Goal: Information Seeking & Learning: Check status

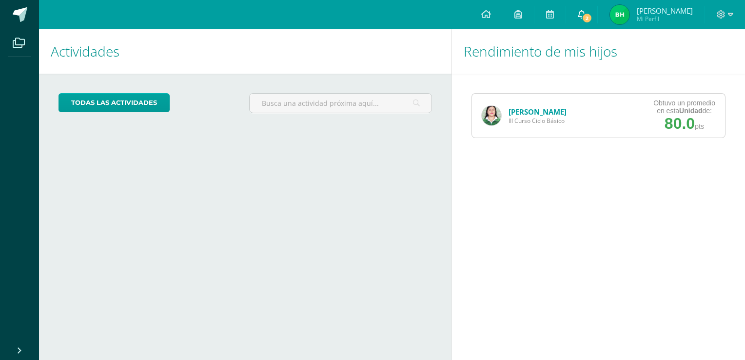
click at [586, 17] on icon at bounding box center [582, 14] width 8 height 9
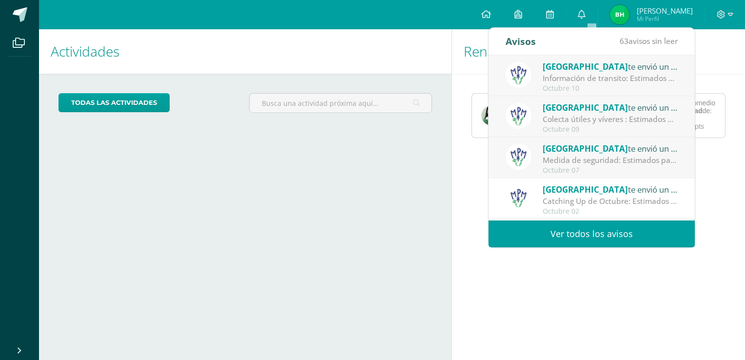
click at [560, 65] on span "[GEOGRAPHIC_DATA]" at bounding box center [585, 66] width 85 height 11
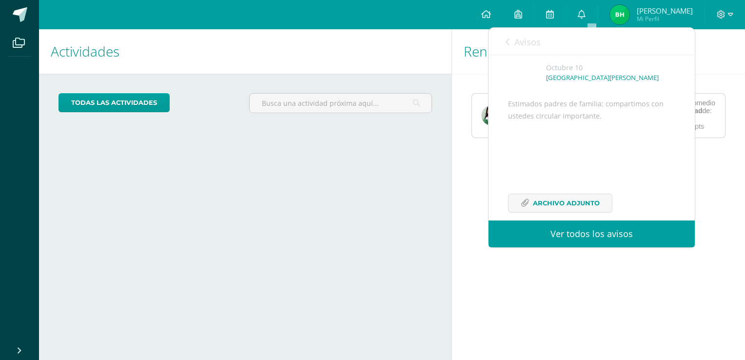
scroll to position [82, 0]
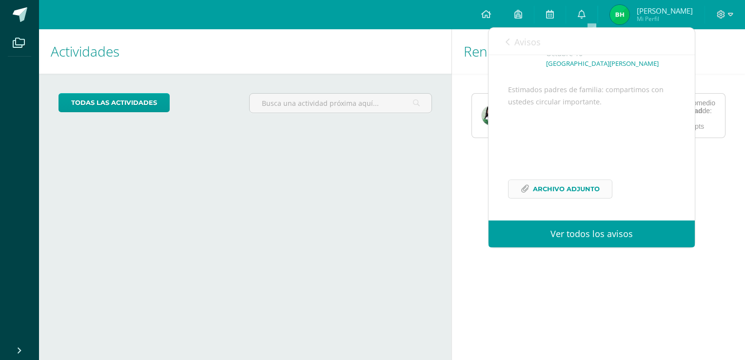
click at [553, 194] on span "Archivo Adjunto" at bounding box center [566, 189] width 67 height 18
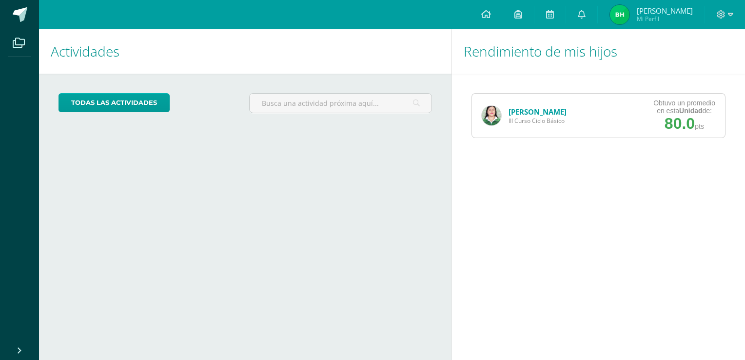
drag, startPoint x: 464, startPoint y: 228, endPoint x: 512, endPoint y: 112, distance: 125.5
click at [512, 112] on div "Rendimiento de mis hijos Dana Mansilla III Curso Ciclo Básico Obtuvo un promedi…" at bounding box center [600, 194] width 297 height 331
click at [512, 112] on link "[PERSON_NAME]" at bounding box center [538, 112] width 58 height 10
click at [493, 117] on img at bounding box center [492, 116] width 20 height 20
click at [530, 112] on link "[PERSON_NAME]" at bounding box center [538, 112] width 58 height 10
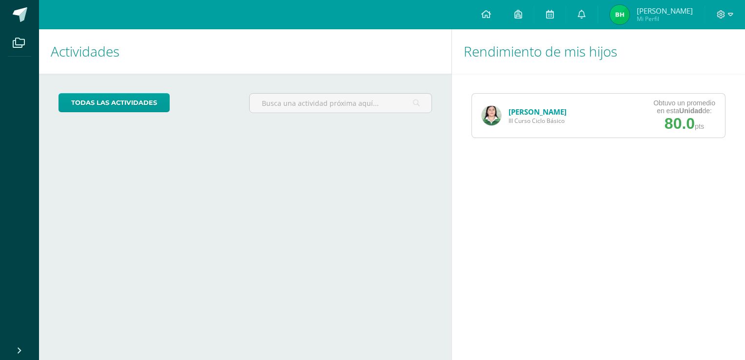
click at [519, 230] on div "Rendimiento de mis hijos Dana Mansilla III Curso Ciclo Básico Obtuvo un promedi…" at bounding box center [600, 194] width 297 height 331
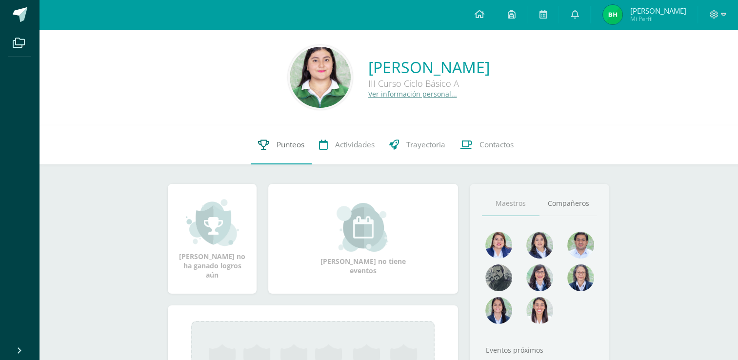
click at [307, 149] on link "Punteos" at bounding box center [281, 144] width 61 height 39
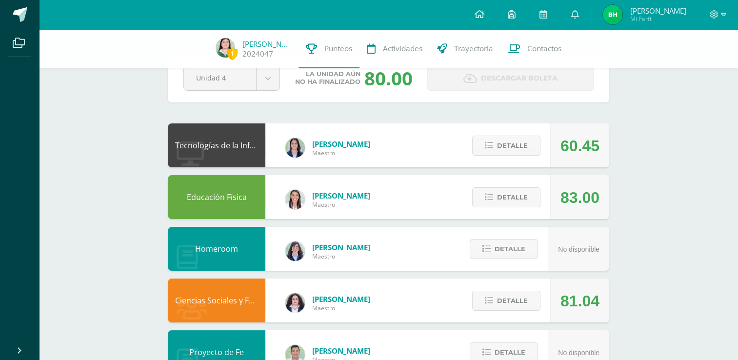
scroll to position [31, 0]
click at [494, 144] on button "Detalle" at bounding box center [506, 145] width 68 height 20
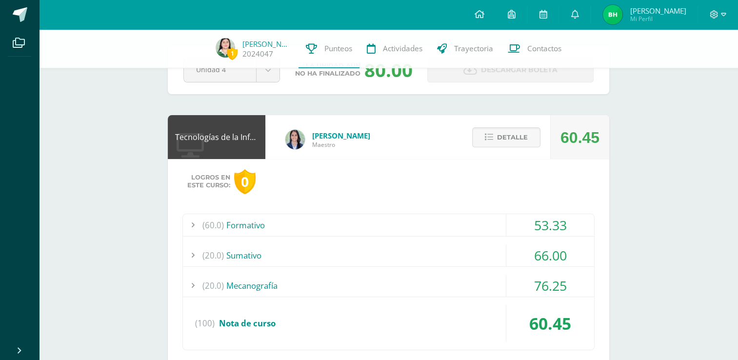
scroll to position [50, 0]
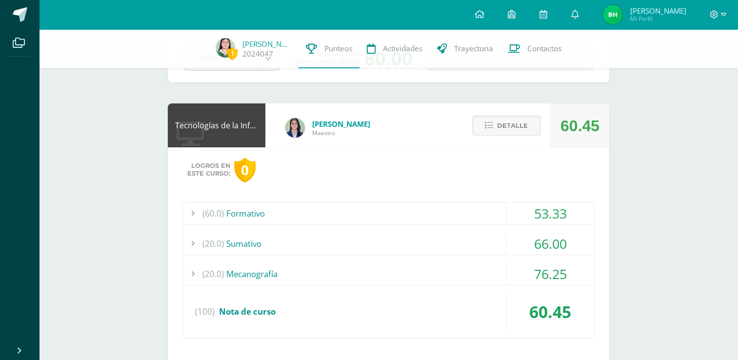
click at [491, 215] on div "(60.0) Formativo" at bounding box center [388, 213] width 411 height 22
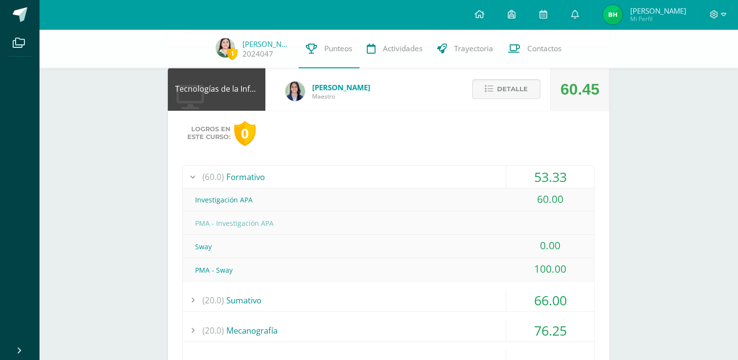
scroll to position [86, 0]
click at [489, 92] on icon at bounding box center [489, 90] width 8 height 8
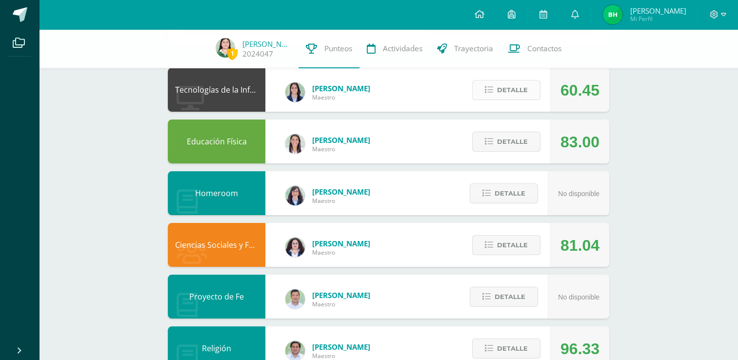
click at [502, 91] on span "Detalle" at bounding box center [512, 90] width 31 height 18
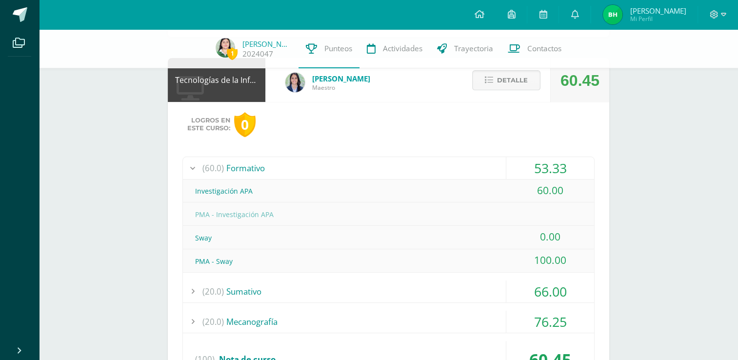
scroll to position [96, 0]
click at [456, 280] on div "(20.0) [GEOGRAPHIC_DATA]" at bounding box center [388, 291] width 411 height 22
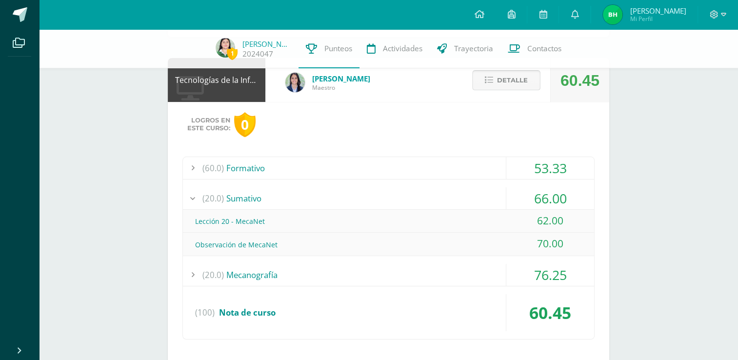
click at [533, 79] on button "Detalle" at bounding box center [506, 80] width 68 height 20
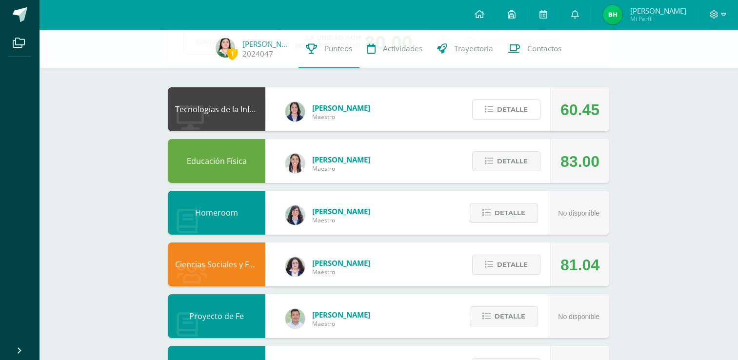
scroll to position [62, 0]
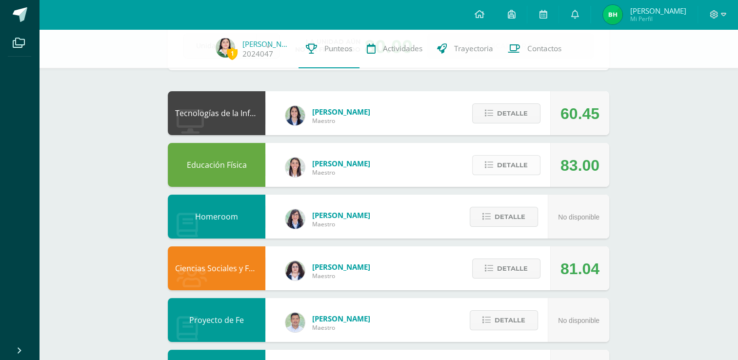
click at [523, 164] on span "Detalle" at bounding box center [512, 165] width 31 height 18
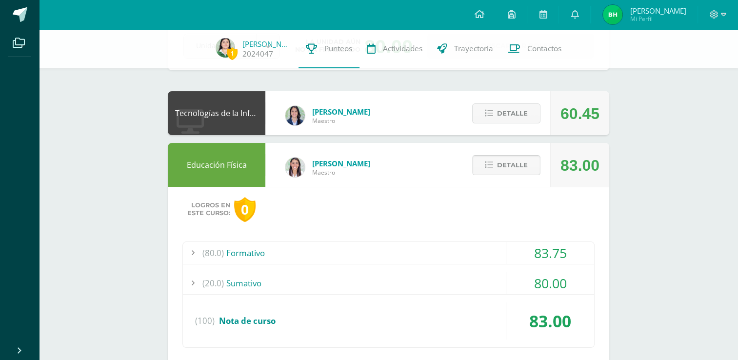
click at [520, 166] on span "Detalle" at bounding box center [512, 165] width 31 height 18
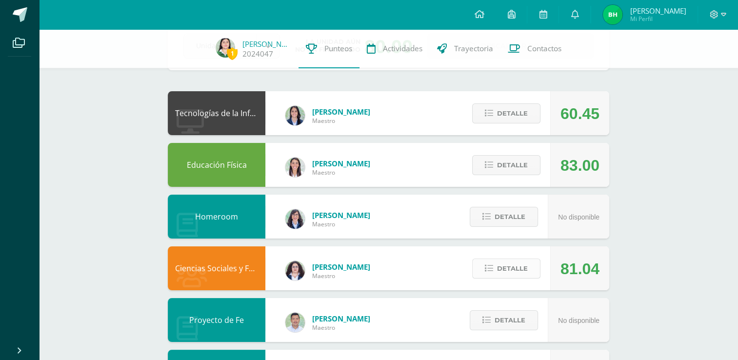
click at [498, 260] on span "Detalle" at bounding box center [512, 268] width 31 height 18
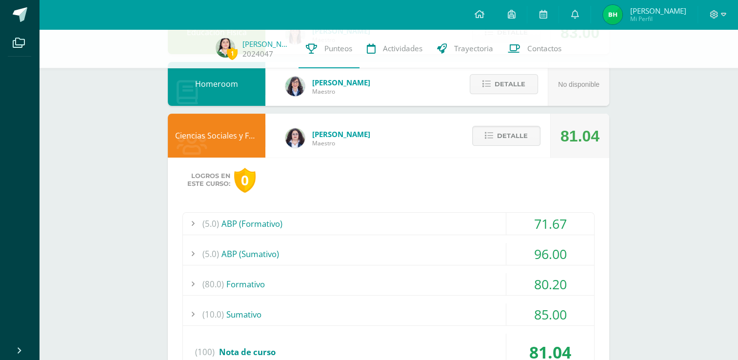
scroll to position [223, 0]
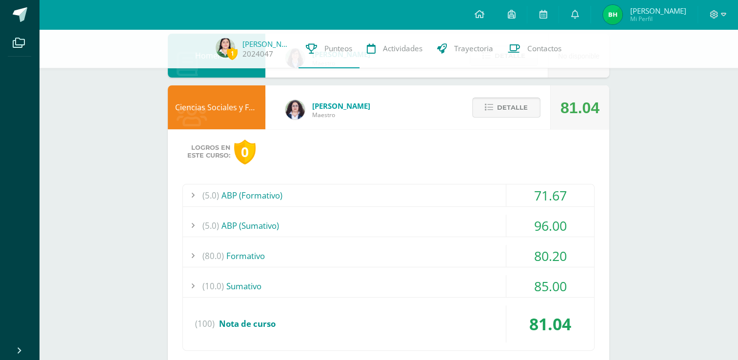
click at [511, 110] on span "Detalle" at bounding box center [512, 108] width 31 height 18
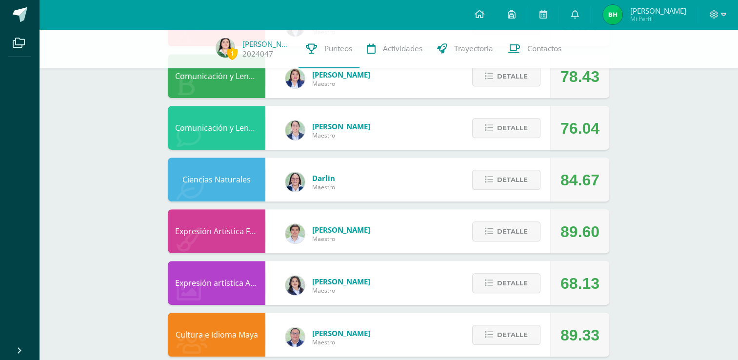
scroll to position [458, 0]
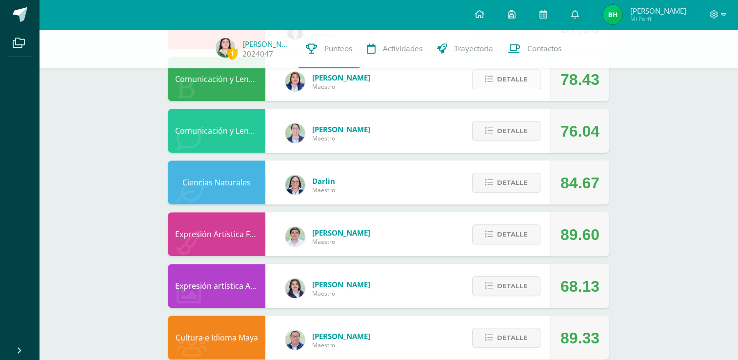
click at [497, 83] on button "Detalle" at bounding box center [506, 79] width 68 height 20
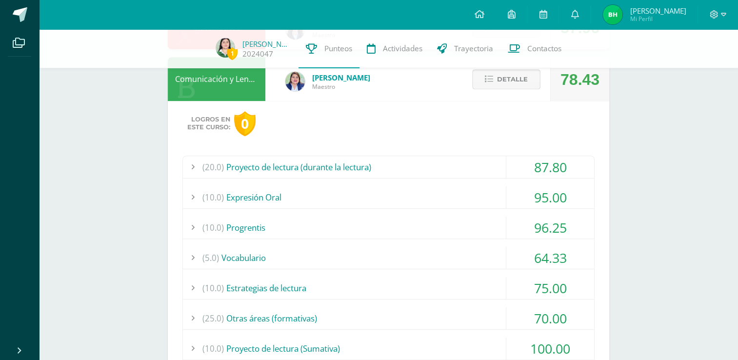
click at [507, 87] on span "Detalle" at bounding box center [512, 79] width 31 height 18
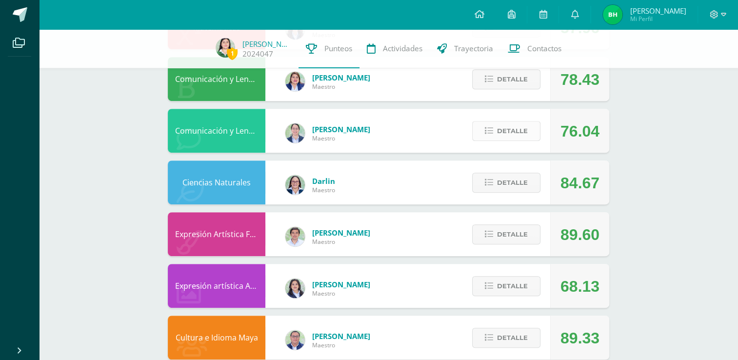
click at [532, 135] on button "Detalle" at bounding box center [506, 131] width 68 height 20
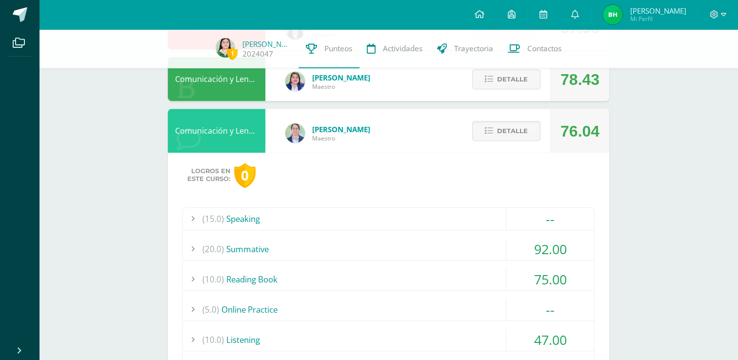
click at [466, 227] on div "(15.0) Speaking" at bounding box center [388, 219] width 411 height 22
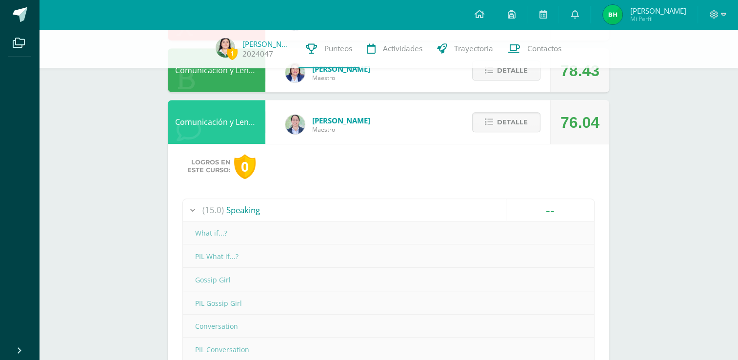
scroll to position [464, 0]
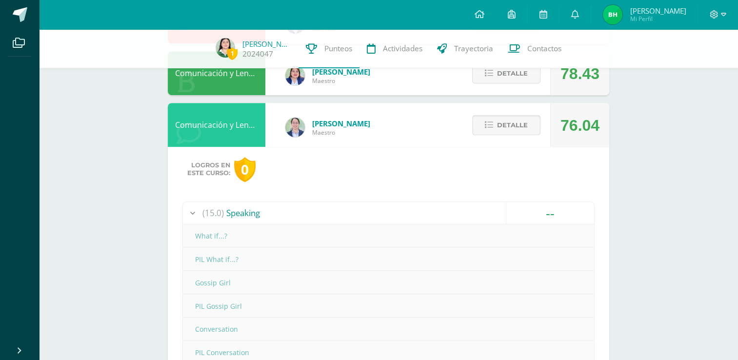
click at [505, 132] on span "Detalle" at bounding box center [512, 125] width 31 height 18
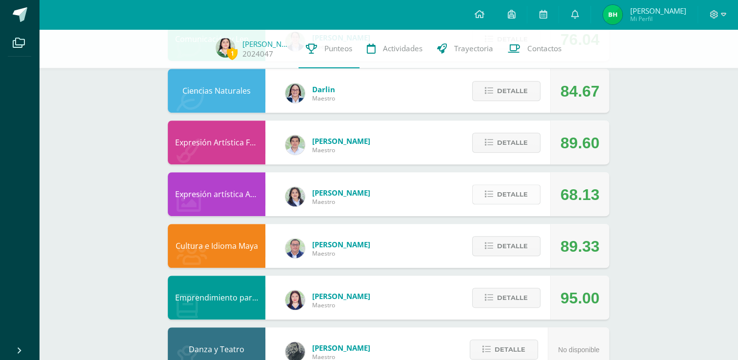
scroll to position [552, 0]
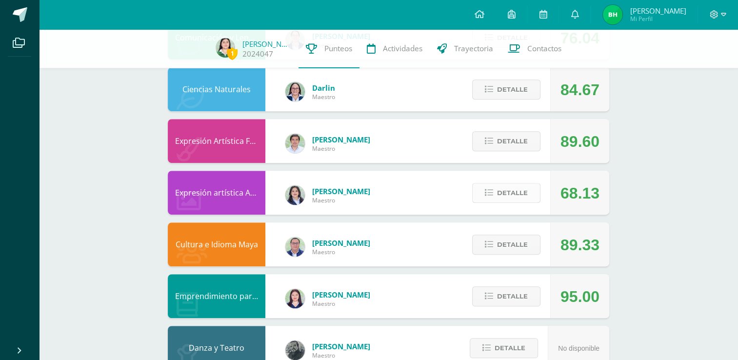
click at [503, 191] on span "Detalle" at bounding box center [512, 193] width 31 height 18
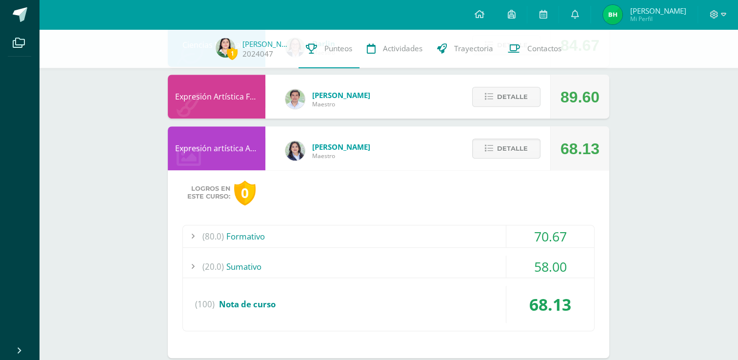
scroll to position [587, 0]
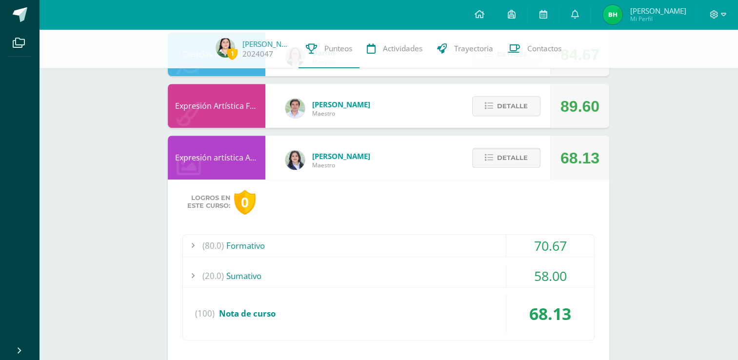
click at [512, 166] on span "Detalle" at bounding box center [512, 158] width 31 height 18
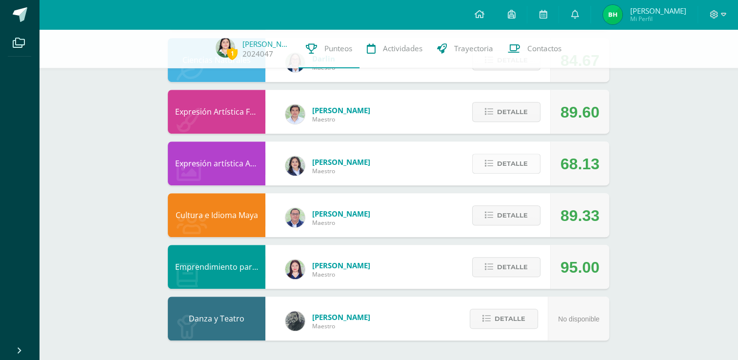
scroll to position [581, 0]
click at [507, 209] on span "Detalle" at bounding box center [512, 215] width 31 height 18
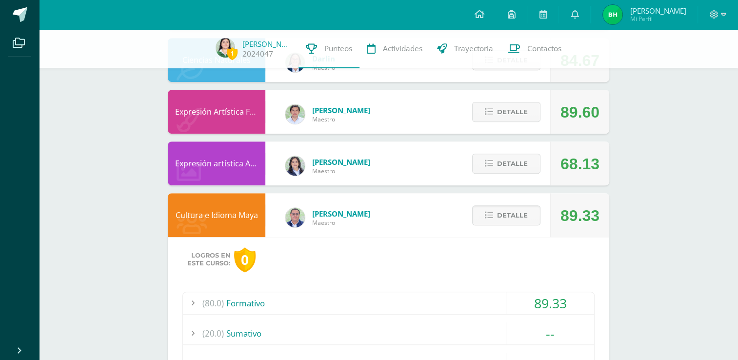
scroll to position [626, 0]
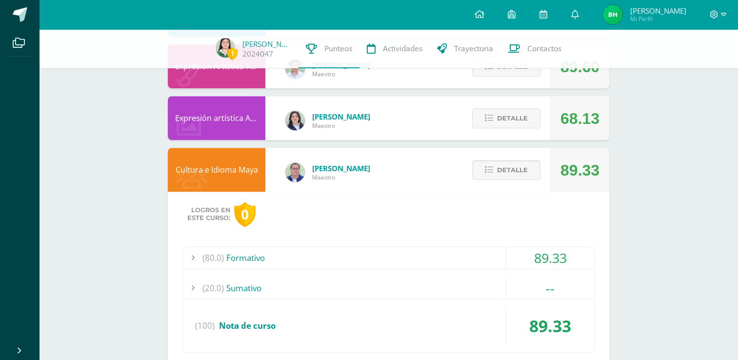
click at [499, 172] on span "Detalle" at bounding box center [512, 170] width 31 height 18
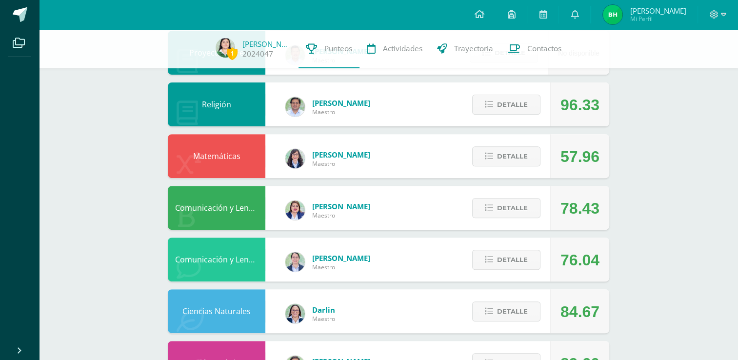
scroll to position [327, 0]
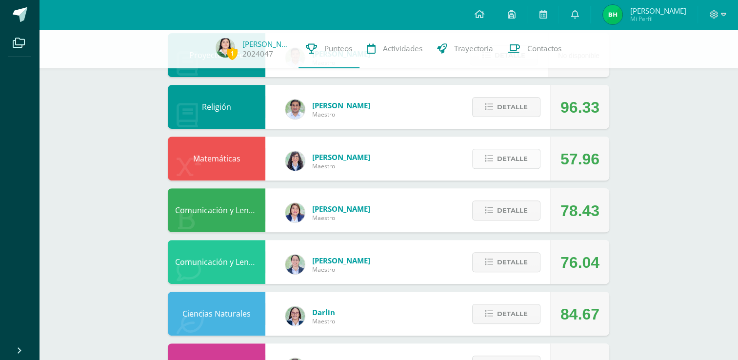
click at [517, 160] on span "Detalle" at bounding box center [512, 159] width 31 height 18
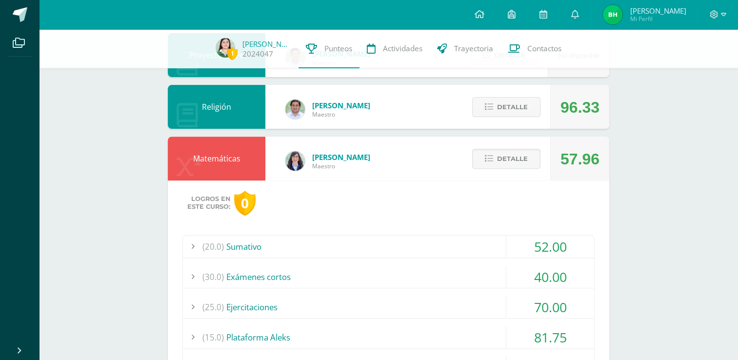
click at [440, 245] on div "(20.0) [GEOGRAPHIC_DATA]" at bounding box center [388, 247] width 411 height 22
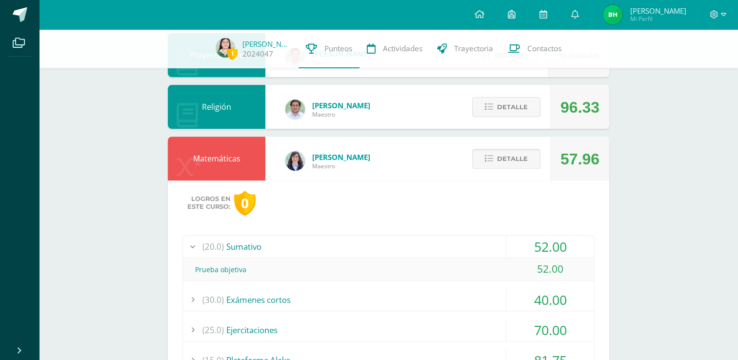
click at [512, 155] on span "Detalle" at bounding box center [512, 159] width 31 height 18
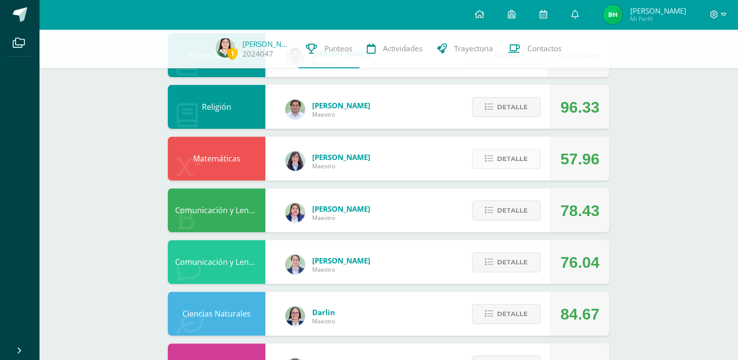
click at [503, 162] on span "Detalle" at bounding box center [512, 159] width 31 height 18
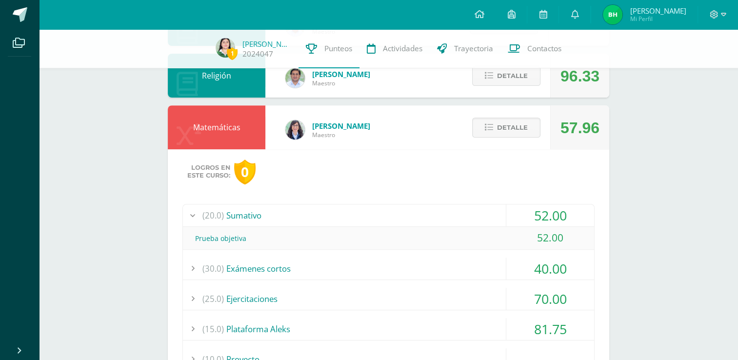
scroll to position [366, 0]
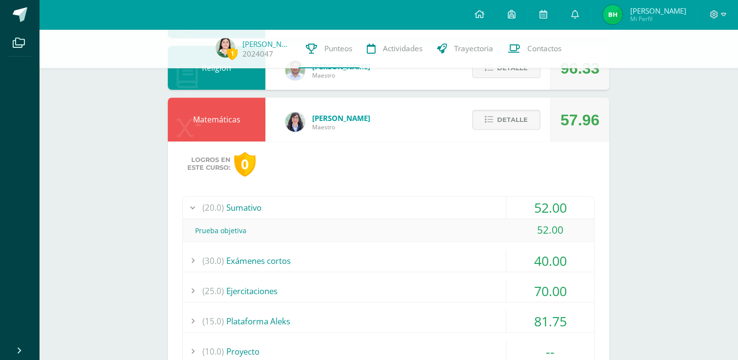
click at [451, 204] on div "(20.0) [GEOGRAPHIC_DATA]" at bounding box center [388, 208] width 411 height 22
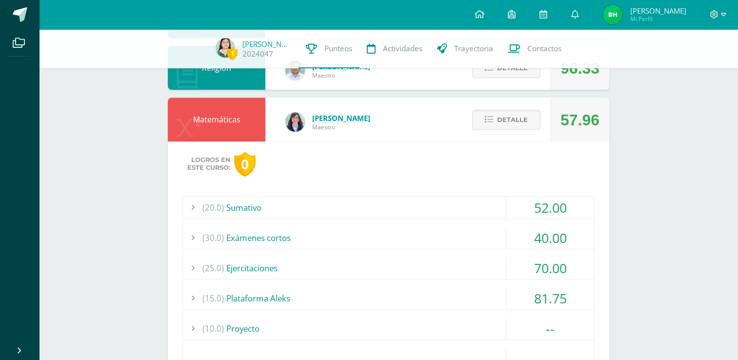
scroll to position [371, 0]
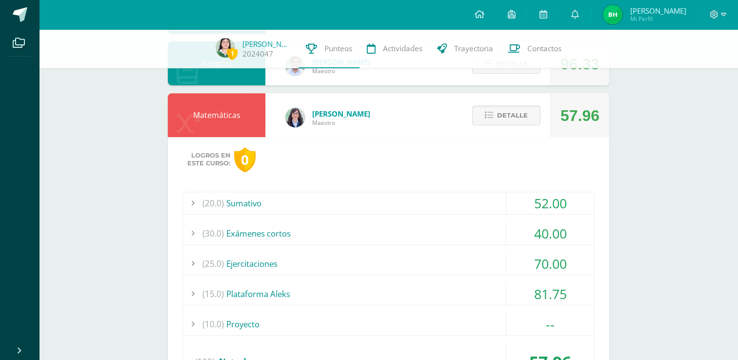
click at [428, 223] on div "(30.0) Exámenes cortos" at bounding box center [388, 233] width 411 height 22
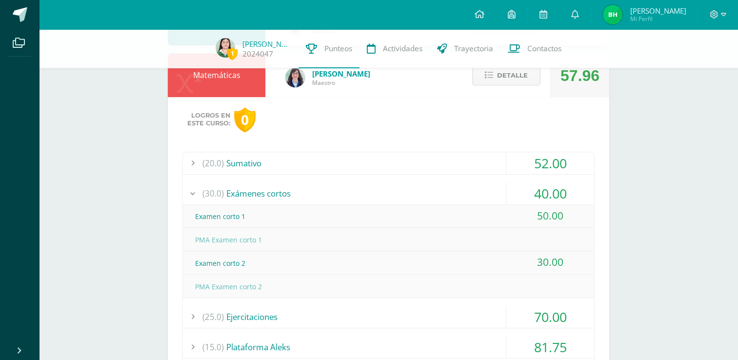
scroll to position [411, 0]
click at [429, 186] on div "(30.0) Exámenes cortos" at bounding box center [388, 193] width 411 height 22
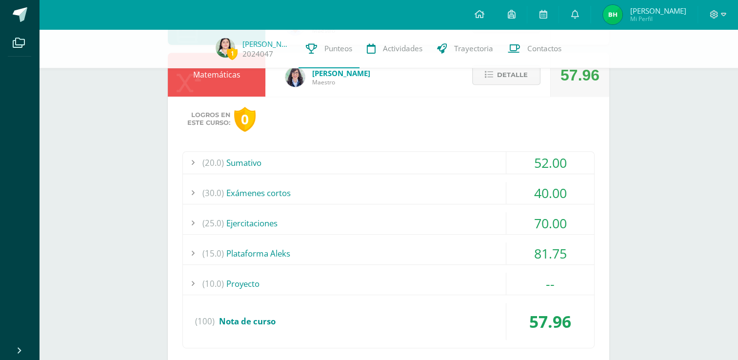
click at [365, 212] on div "(25.0) Ejercitaciones" at bounding box center [388, 223] width 411 height 22
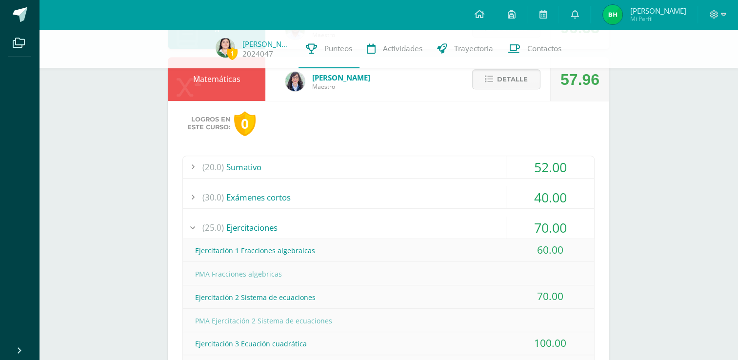
scroll to position [405, 0]
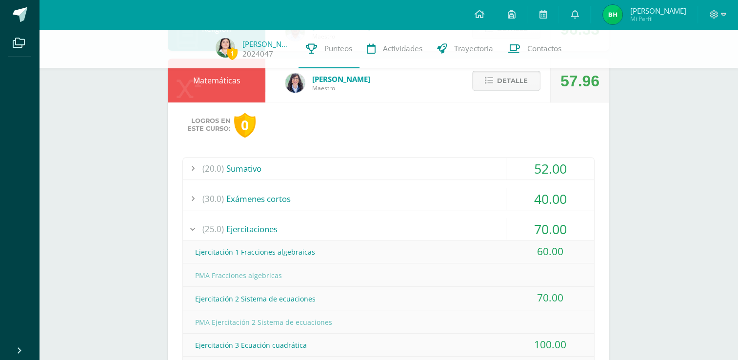
click at [493, 79] on icon at bounding box center [489, 81] width 8 height 8
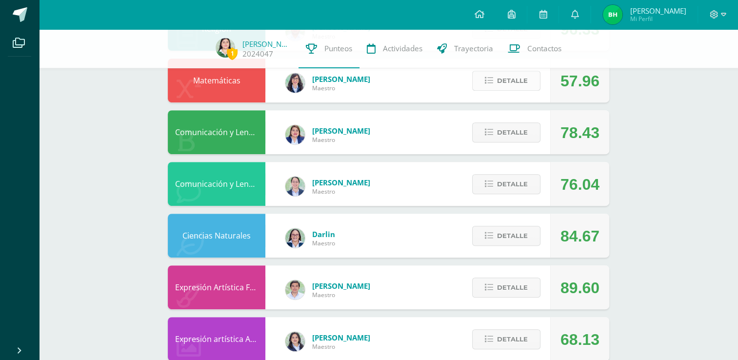
click at [503, 85] on span "Detalle" at bounding box center [512, 81] width 31 height 18
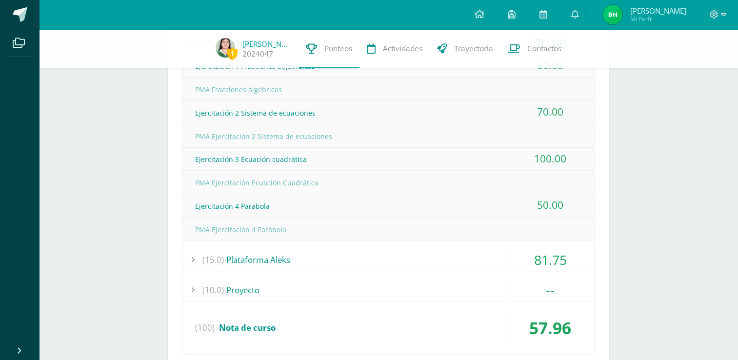
scroll to position [612, 0]
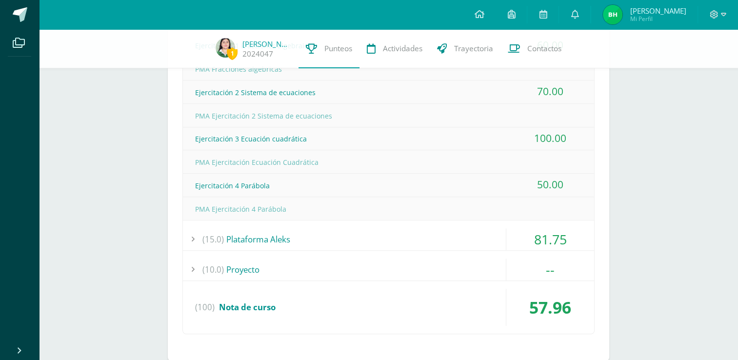
click at [406, 237] on div "(15.0) Plataforma Aleks" at bounding box center [388, 239] width 411 height 22
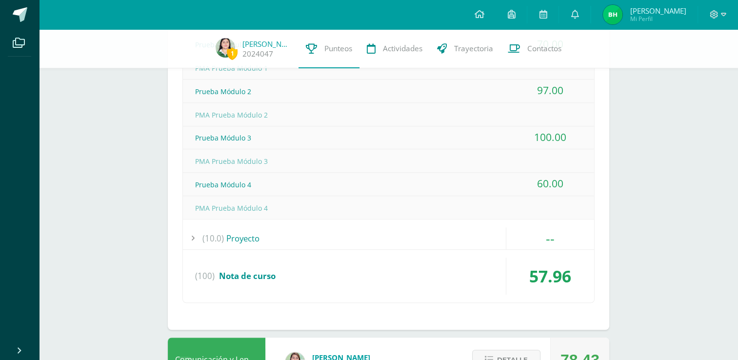
scroll to position [643, 0]
click at [399, 235] on div "(10.0) Proyecto" at bounding box center [388, 238] width 411 height 22
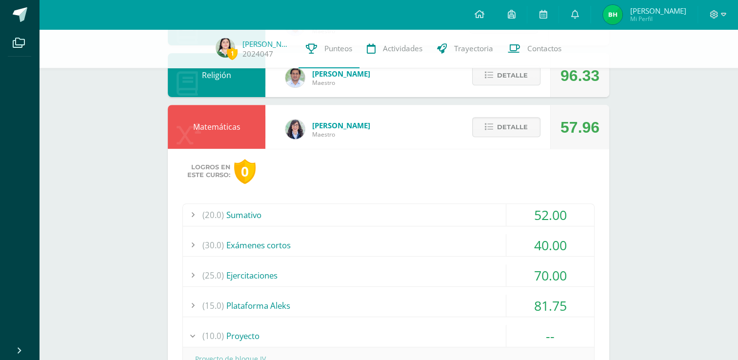
scroll to position [358, 0]
click at [489, 126] on icon at bounding box center [489, 127] width 8 height 8
